Goal: Information Seeking & Learning: Find specific fact

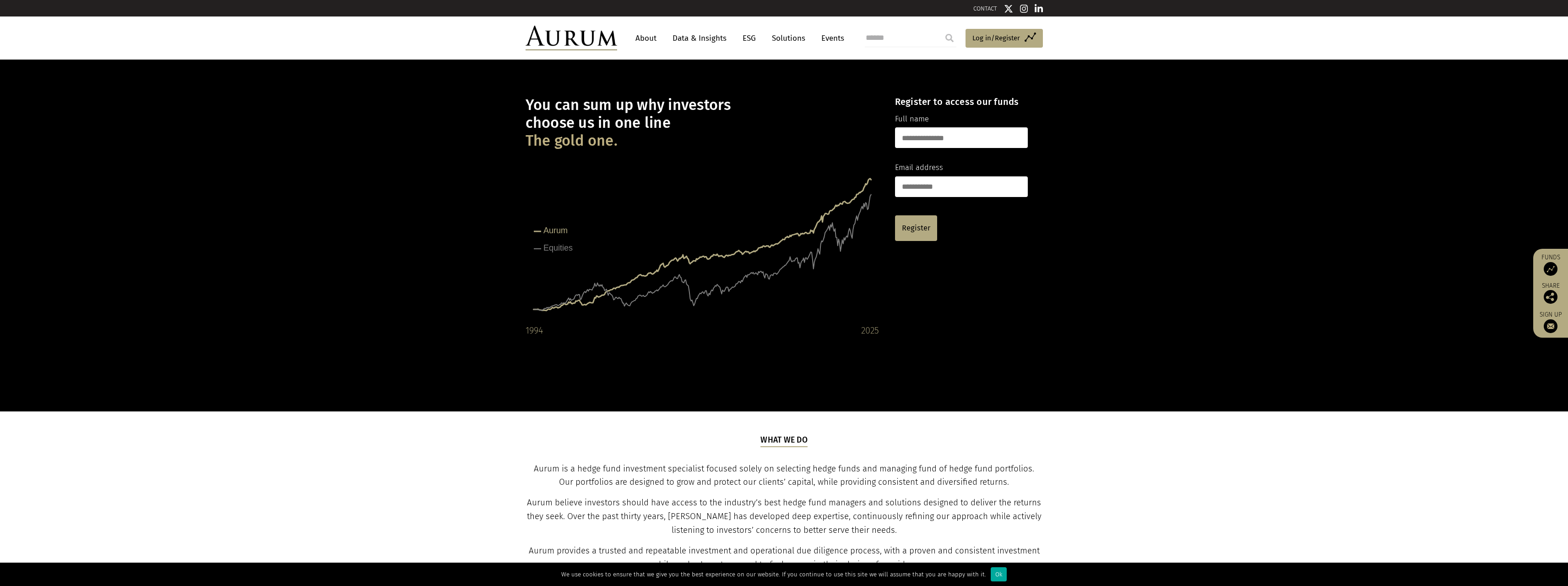
click at [823, 37] on link "Events" at bounding box center [830, 38] width 27 height 17
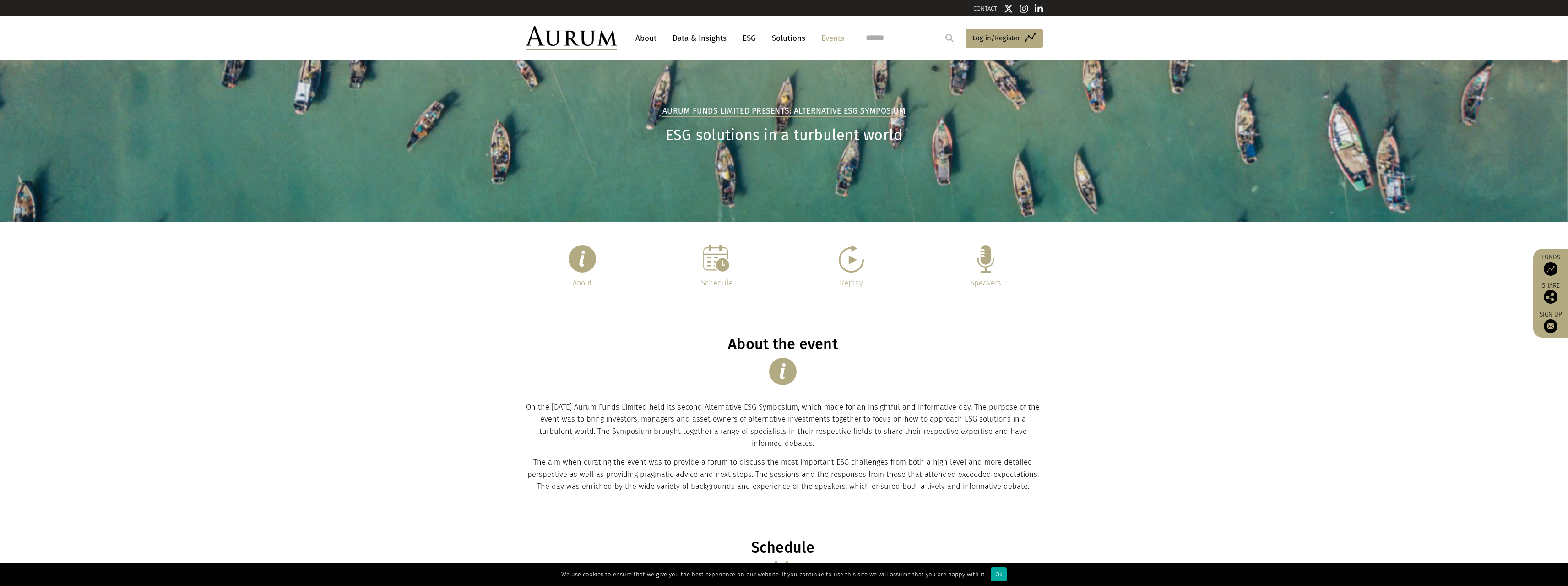
click at [746, 38] on link "ESG" at bounding box center [749, 38] width 23 height 17
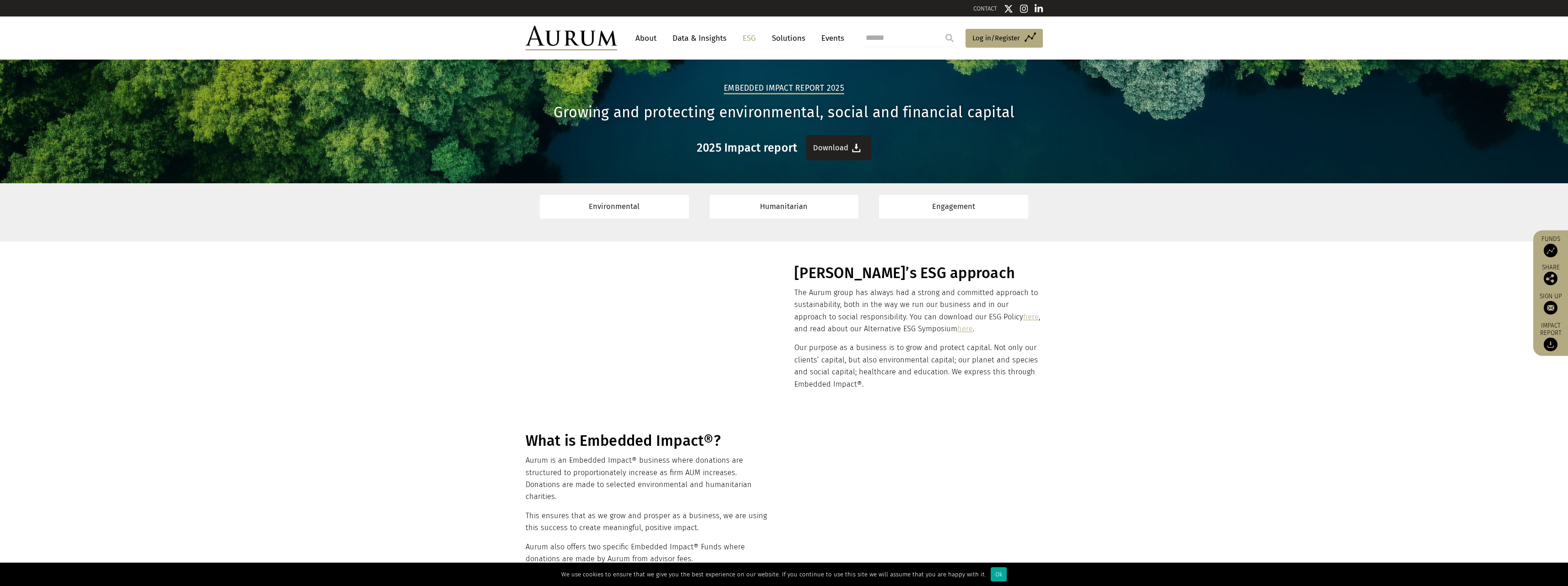
click at [828, 154] on link "Download" at bounding box center [838, 147] width 65 height 25
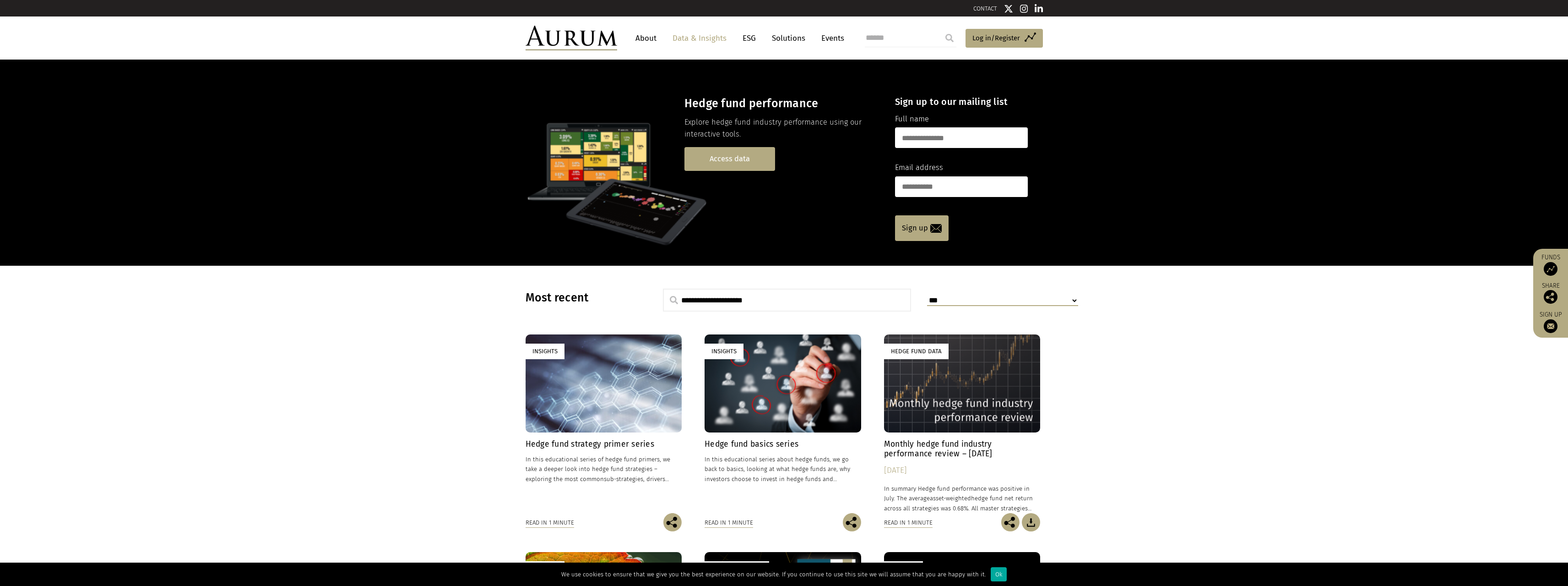
click at [710, 149] on link "Access data" at bounding box center [729, 158] width 91 height 23
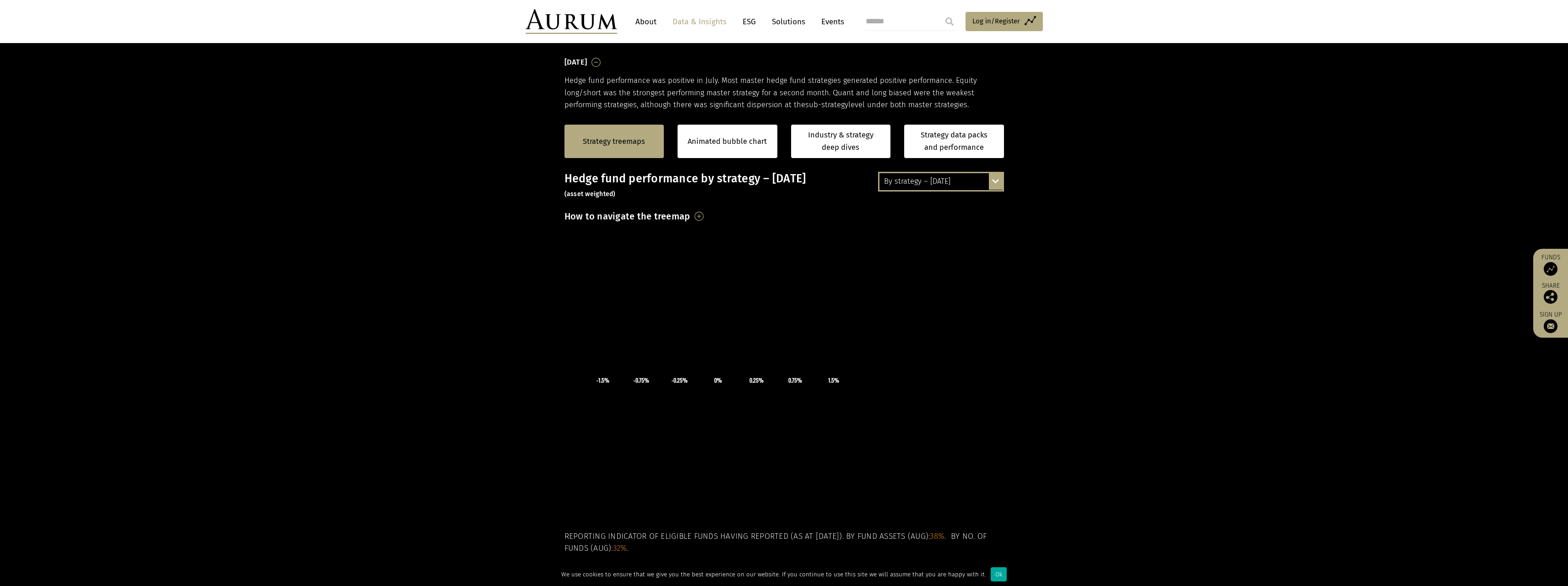
scroll to position [165, 0]
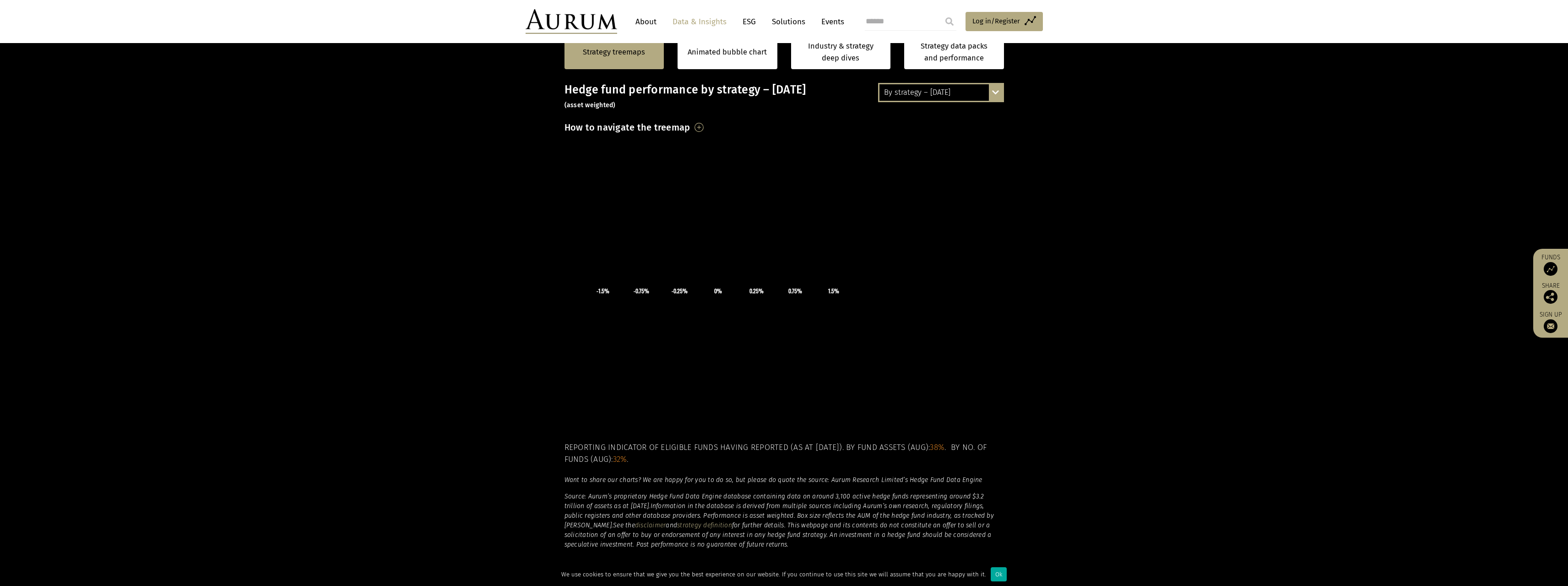
scroll to position [165, 0]
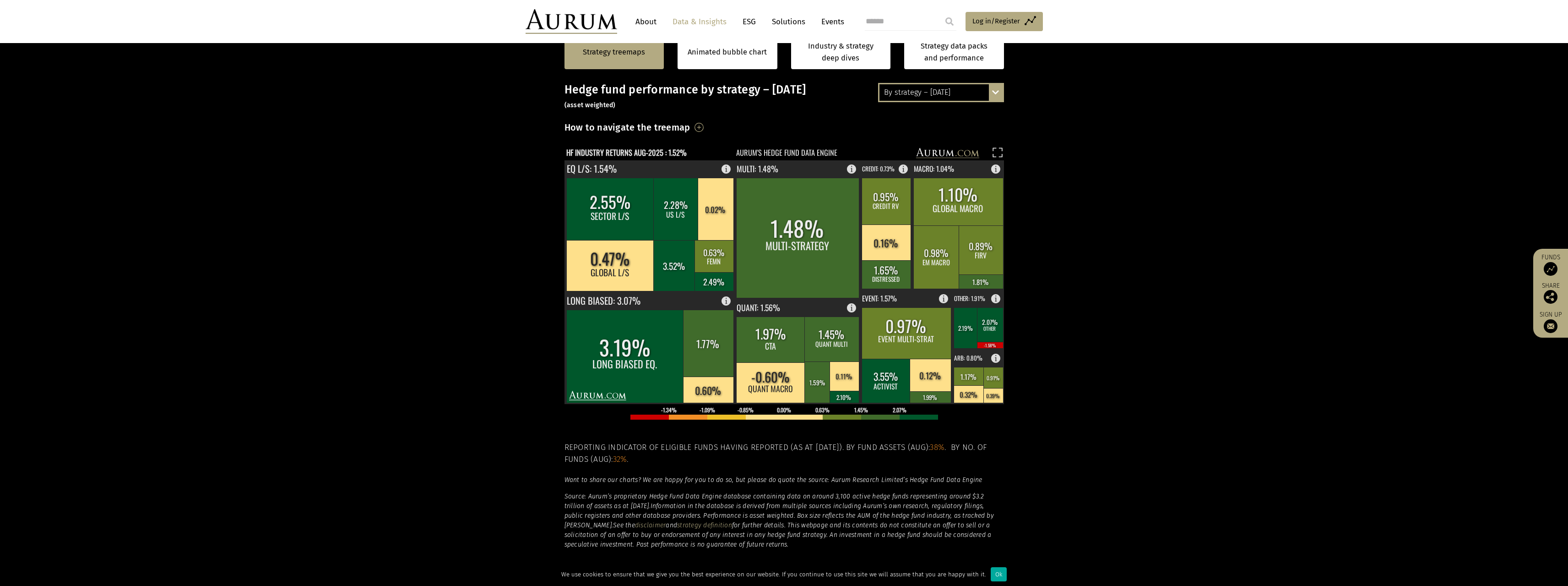
click at [996, 91] on div "By strategy – August 2025 By strategy – August 2025 By strategy – year to date …" at bounding box center [941, 93] width 126 height 19
click at [919, 104] on div "By strategy – August 2025" at bounding box center [941, 108] width 123 height 16
drag, startPoint x: 930, startPoint y: 82, endPoint x: 934, endPoint y: 90, distance: 8.9
click at [934, 90] on section "Strategy treemaps Animated bubble chart Industry & strategy deep dives Strategy…" at bounding box center [784, 308] width 1568 height 573
click at [934, 90] on div "By strategy – August 2025" at bounding box center [941, 92] width 123 height 16
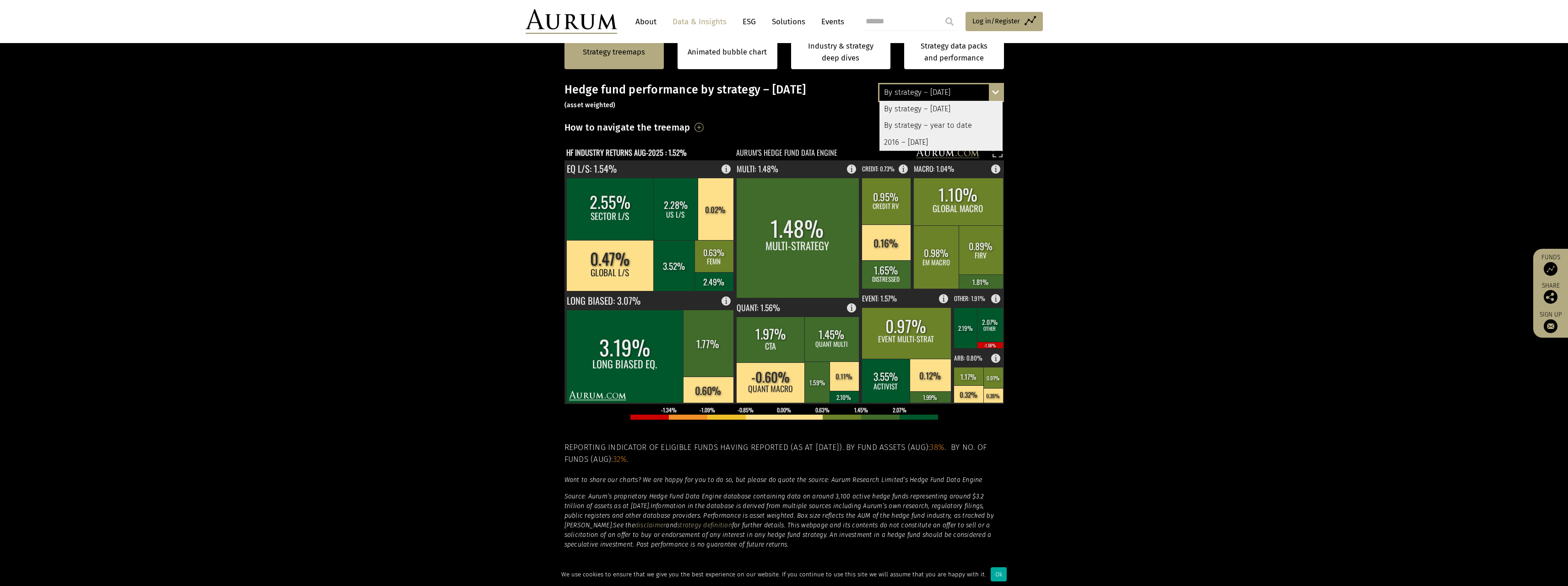
click at [934, 142] on div "2016 – August 2025" at bounding box center [941, 142] width 123 height 16
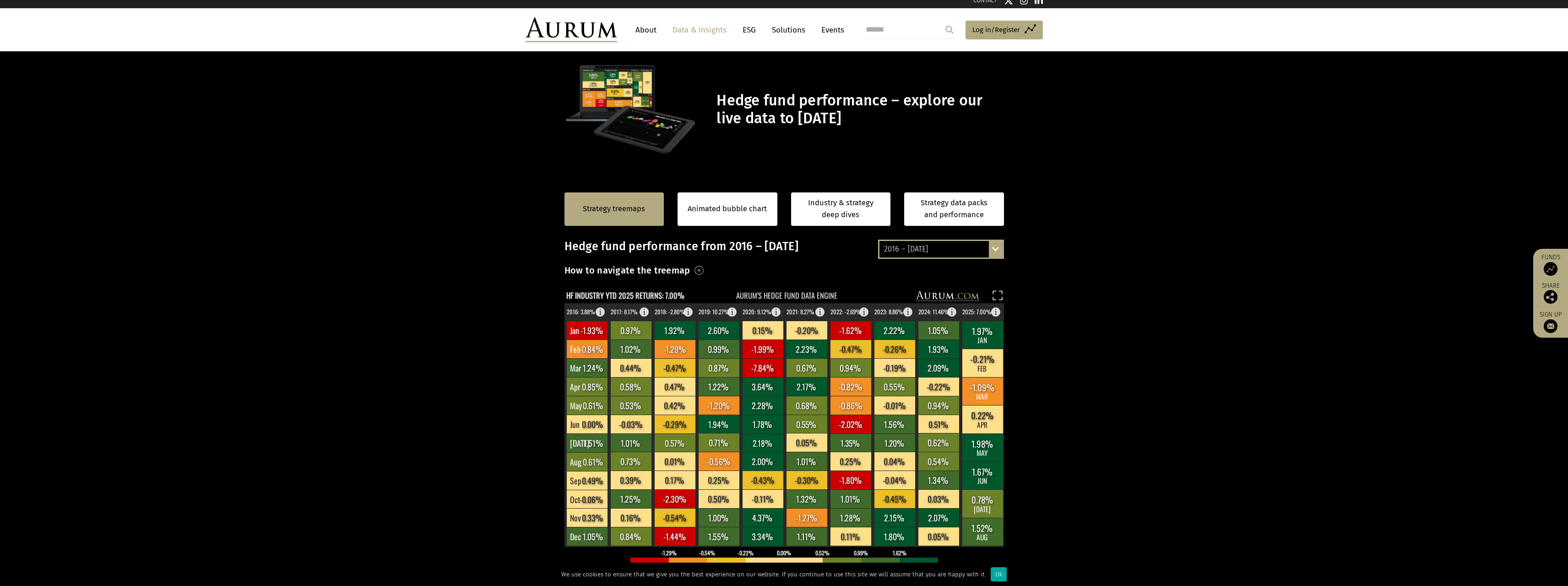
scroll to position [0, 0]
